Goal: Check status: Check status

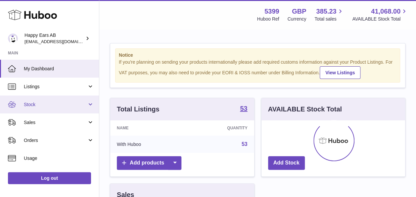
scroll to position [103, 144]
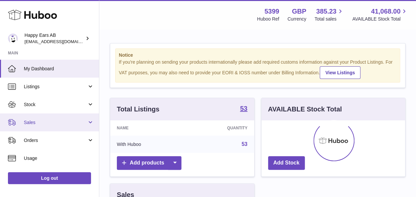
click at [30, 119] on span "Sales" at bounding box center [55, 122] width 63 height 6
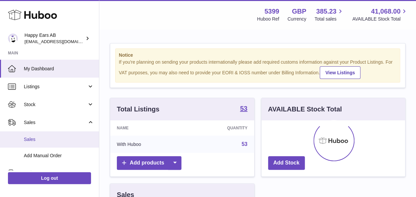
click at [50, 140] on span "Sales" at bounding box center [59, 139] width 70 height 6
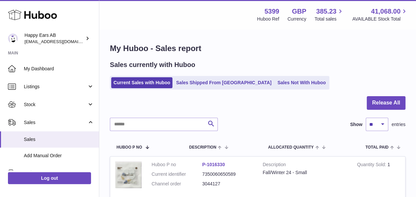
click at [202, 88] on link "Sales Shipped From [GEOGRAPHIC_DATA]" at bounding box center [224, 82] width 100 height 11
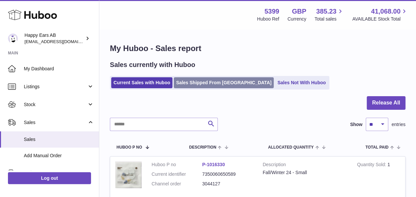
click at [202, 82] on link "Sales Shipped From [GEOGRAPHIC_DATA]" at bounding box center [224, 82] width 100 height 11
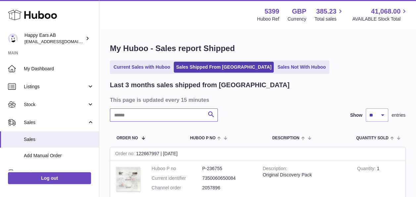
click at [131, 118] on input "text" at bounding box center [164, 114] width 108 height 13
paste input "*******"
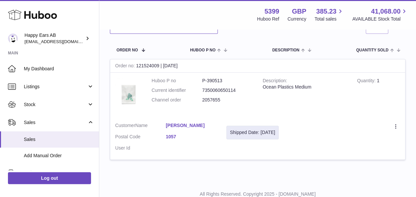
scroll to position [78, 0]
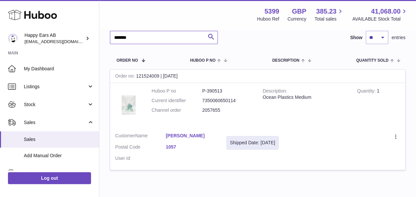
type input "*******"
click at [200, 137] on link "Alexandra Sharp" at bounding box center [191, 136] width 51 height 6
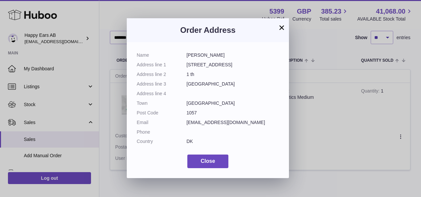
click at [279, 27] on button "×" at bounding box center [282, 28] width 8 height 8
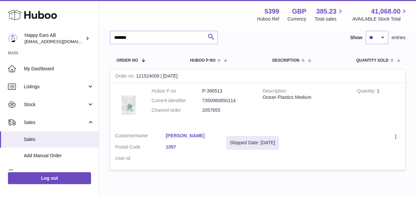
click at [201, 167] on td "Customer Name Alexandra Sharp Postal Code 1057 User Id" at bounding box center [165, 149] width 111 height 42
